Goal: Task Accomplishment & Management: Use online tool/utility

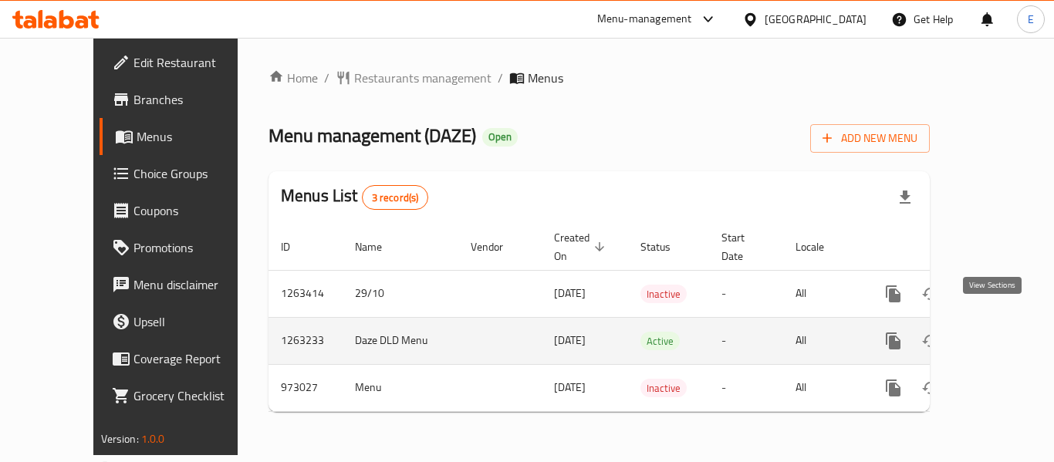
click at [995, 332] on icon "enhanced table" at bounding box center [1004, 341] width 19 height 19
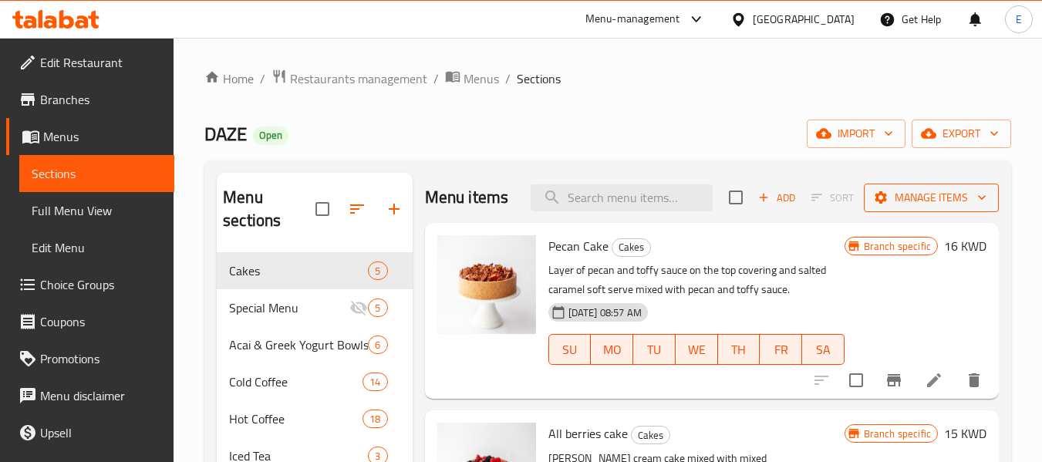
click at [900, 212] on button "Manage items" at bounding box center [931, 198] width 135 height 29
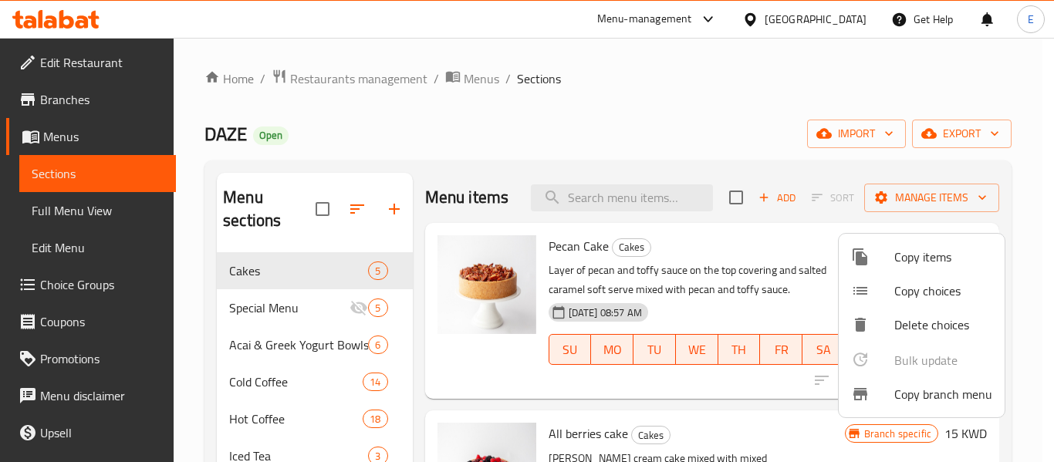
click at [899, 401] on span "Copy branch menu" at bounding box center [943, 394] width 98 height 19
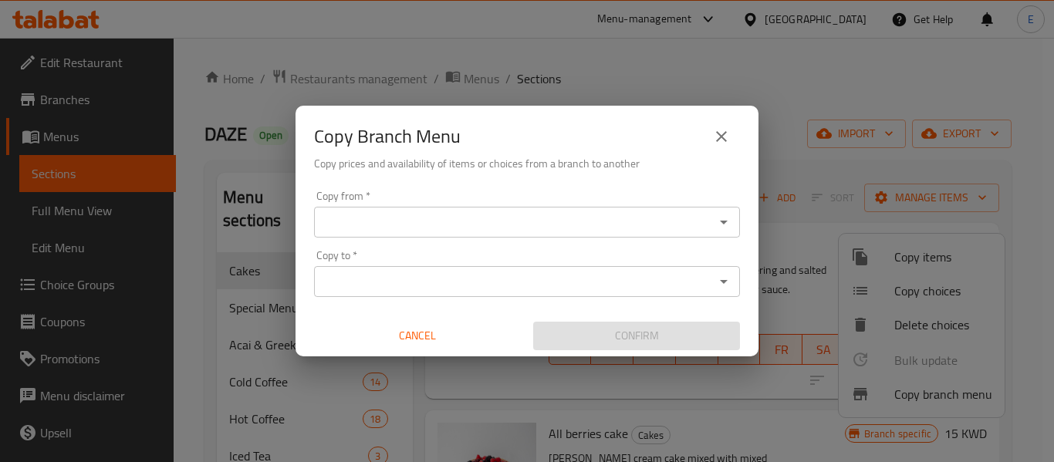
click at [515, 225] on input "Copy from   *" at bounding box center [514, 222] width 391 height 22
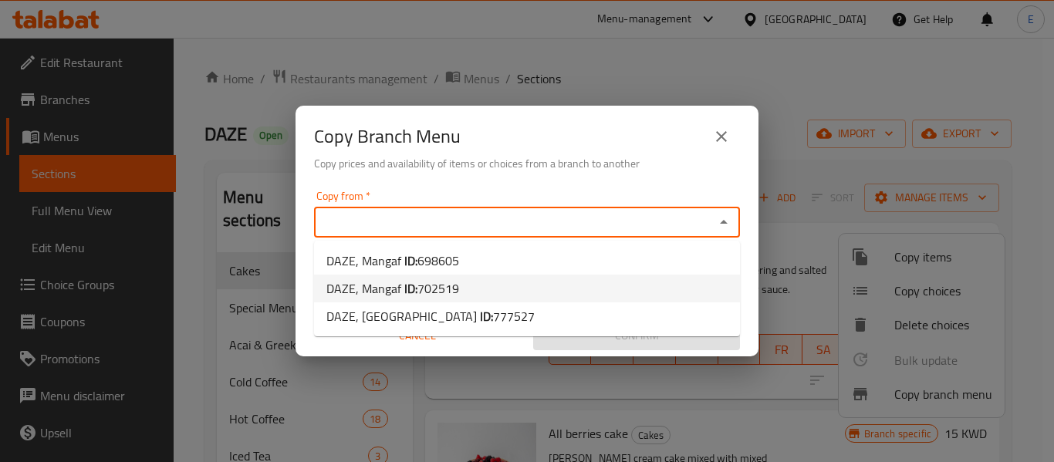
click at [487, 283] on li "DAZE, Mangaf ID: 702519" at bounding box center [527, 289] width 426 height 28
type input "DAZE, Mangaf"
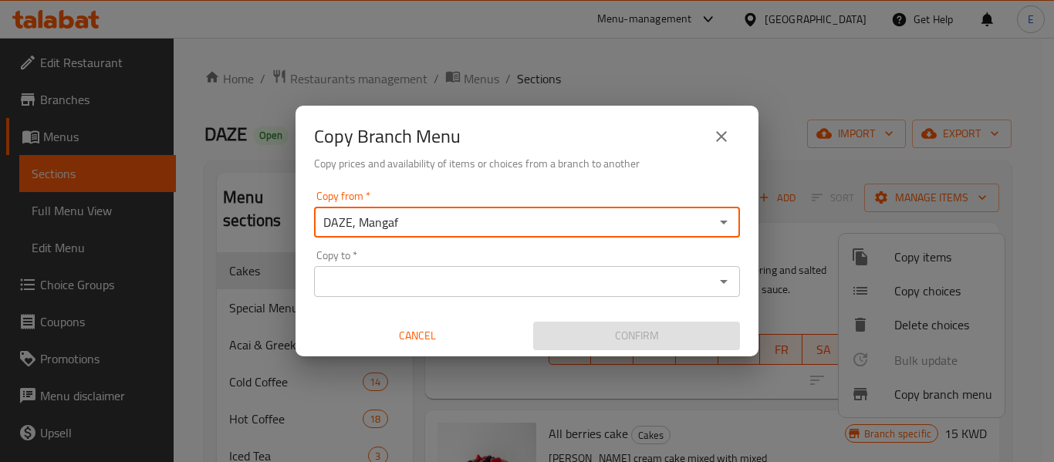
click at [487, 283] on input "Copy to   *" at bounding box center [514, 282] width 391 height 22
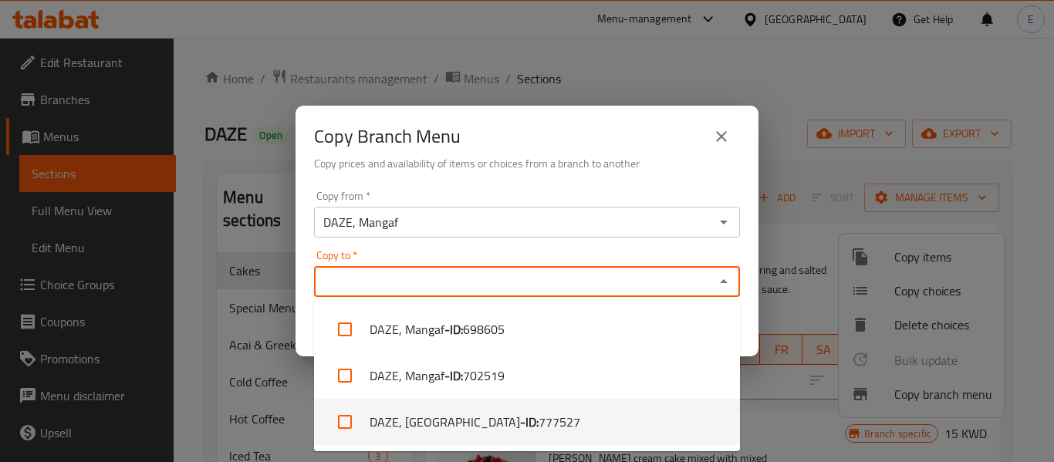
click at [507, 424] on li "DAZE, Ardhiya - ID: 777527" at bounding box center [527, 422] width 426 height 46
checkbox input "true"
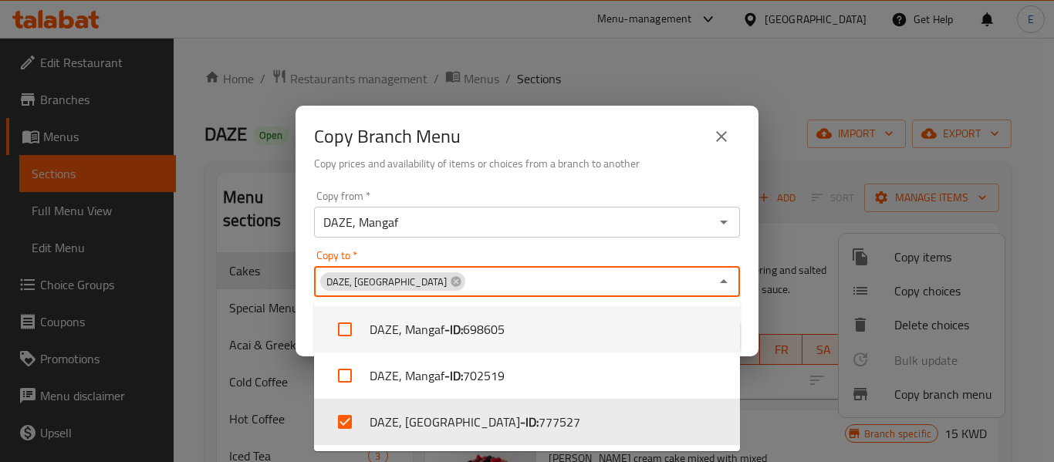
click at [743, 309] on div "Copy from   * DAZE, Mangaf Copy from * Copy to   * DAZE, Ardhiya Copy to * Canc…" at bounding box center [526, 270] width 463 height 172
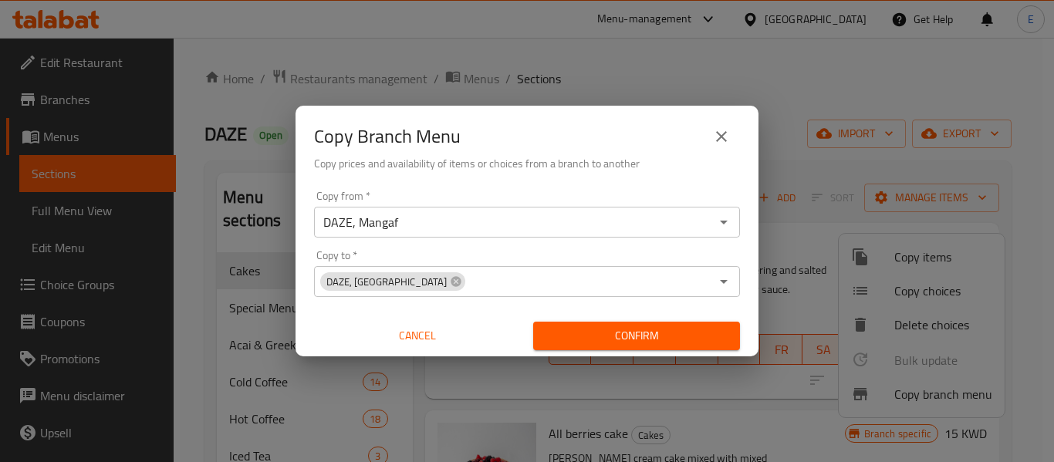
click at [577, 326] on span "Confirm" at bounding box center [636, 335] width 182 height 19
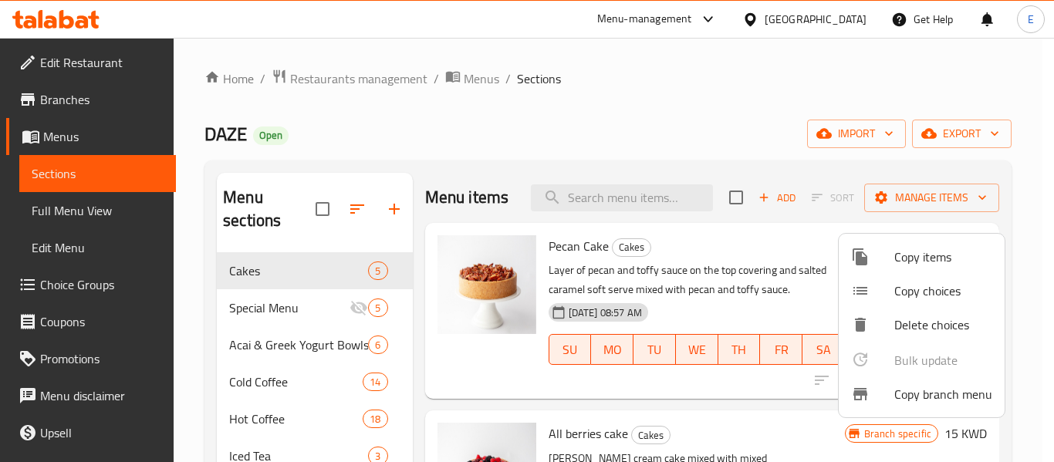
click at [662, 157] on div at bounding box center [527, 231] width 1054 height 462
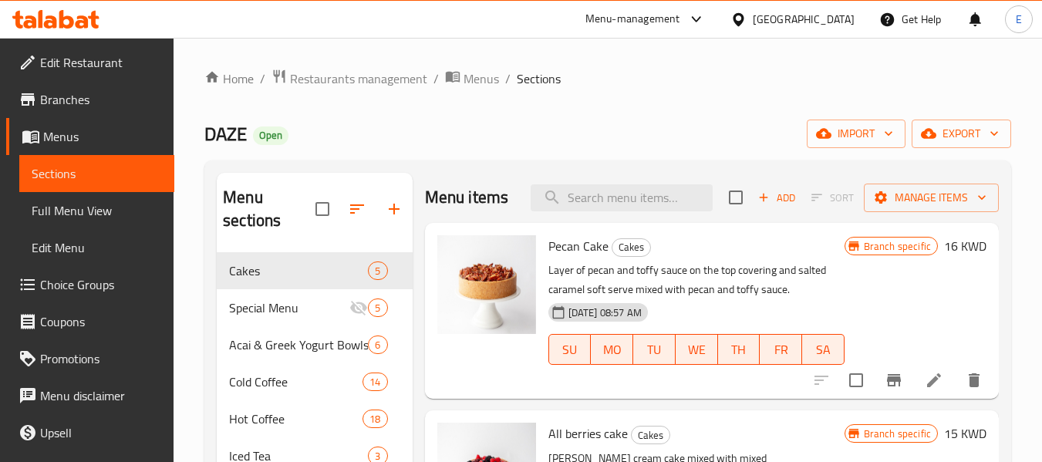
click at [66, 103] on span "Branches" at bounding box center [101, 99] width 122 height 19
